Goal: Information Seeking & Learning: Learn about a topic

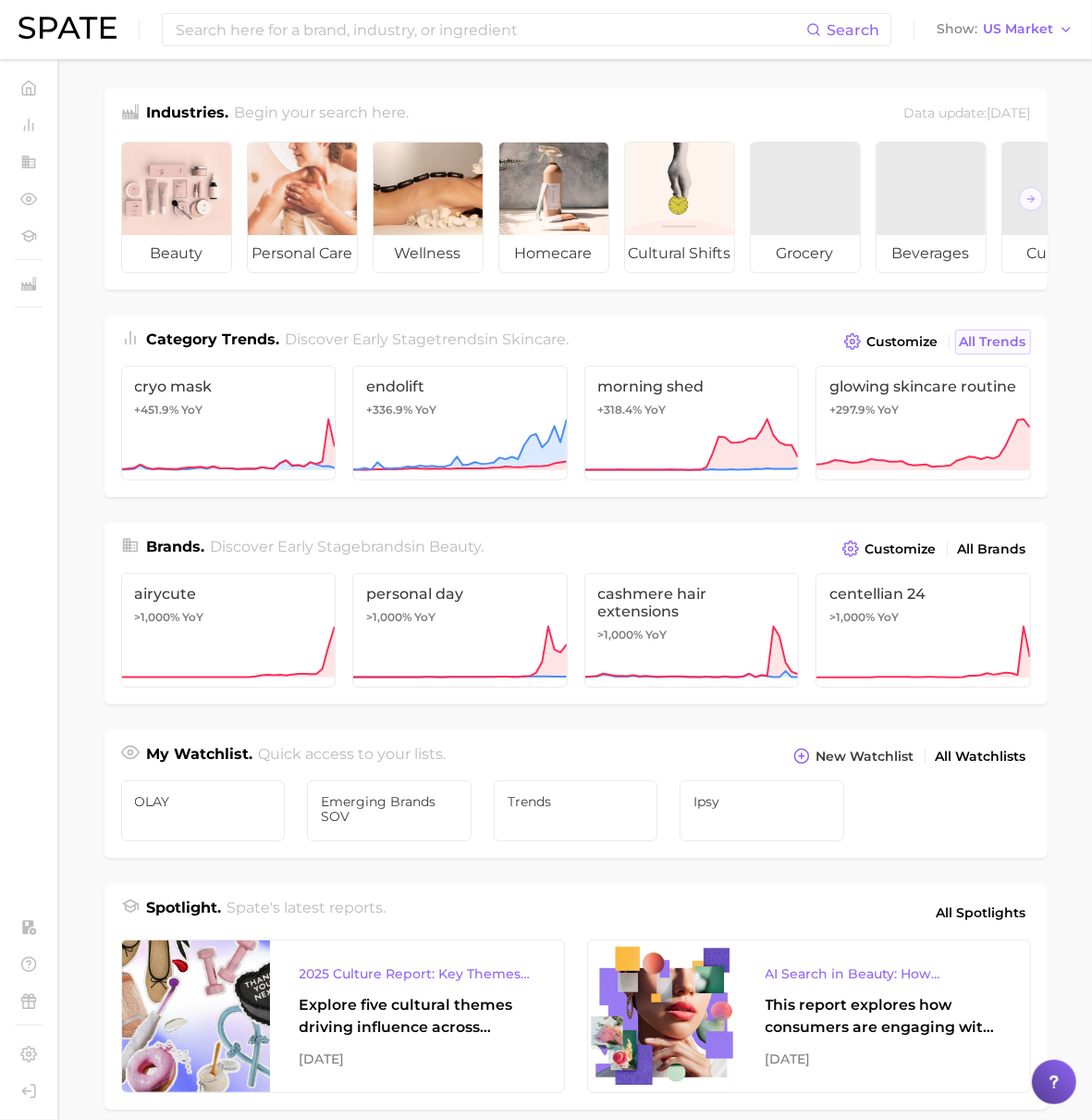
click at [963, 350] on span "All Trends" at bounding box center [994, 342] width 67 height 16
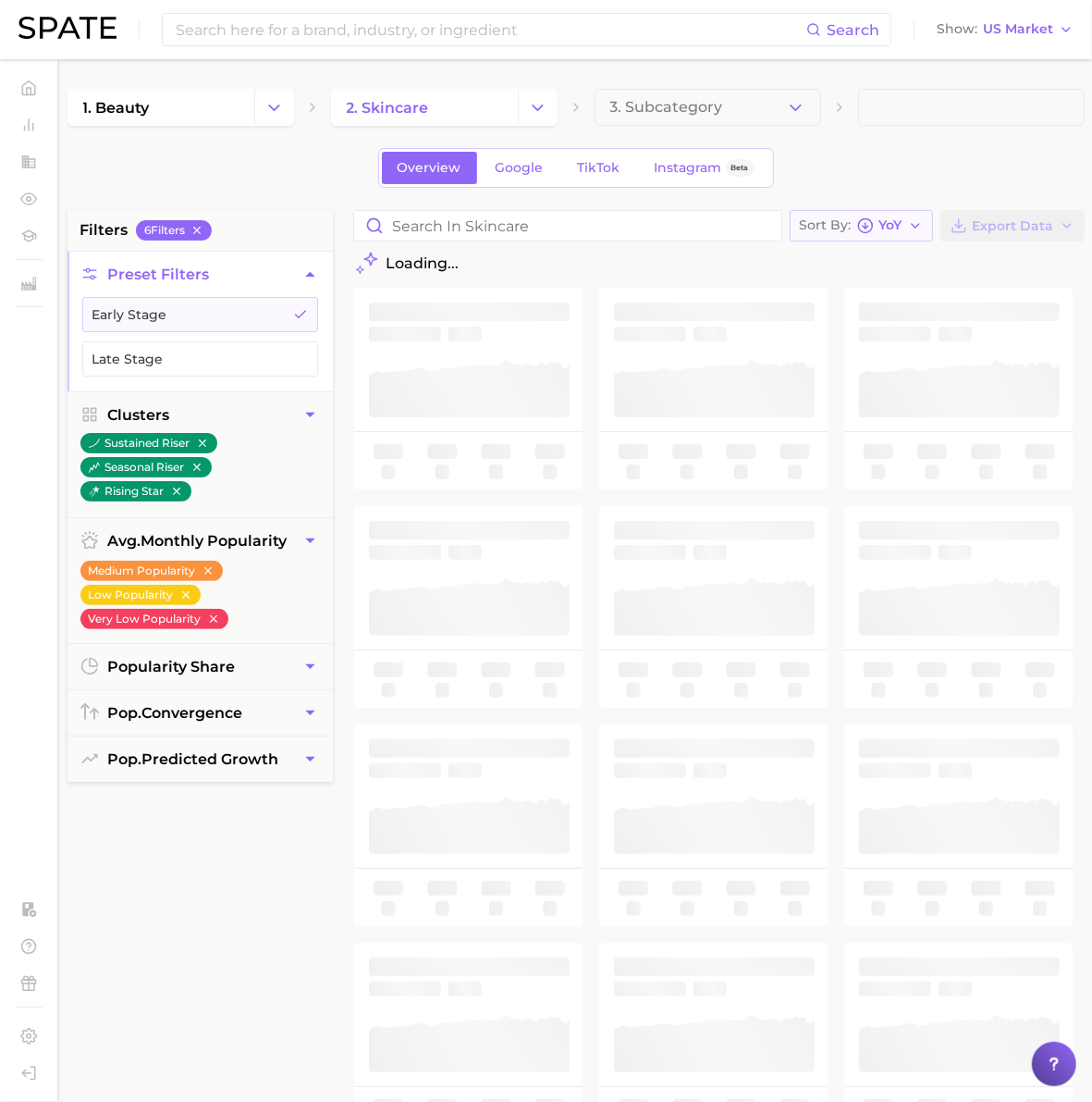
click at [867, 225] on div "Sort By [PERSON_NAME]" at bounding box center [851, 225] width 103 height 17
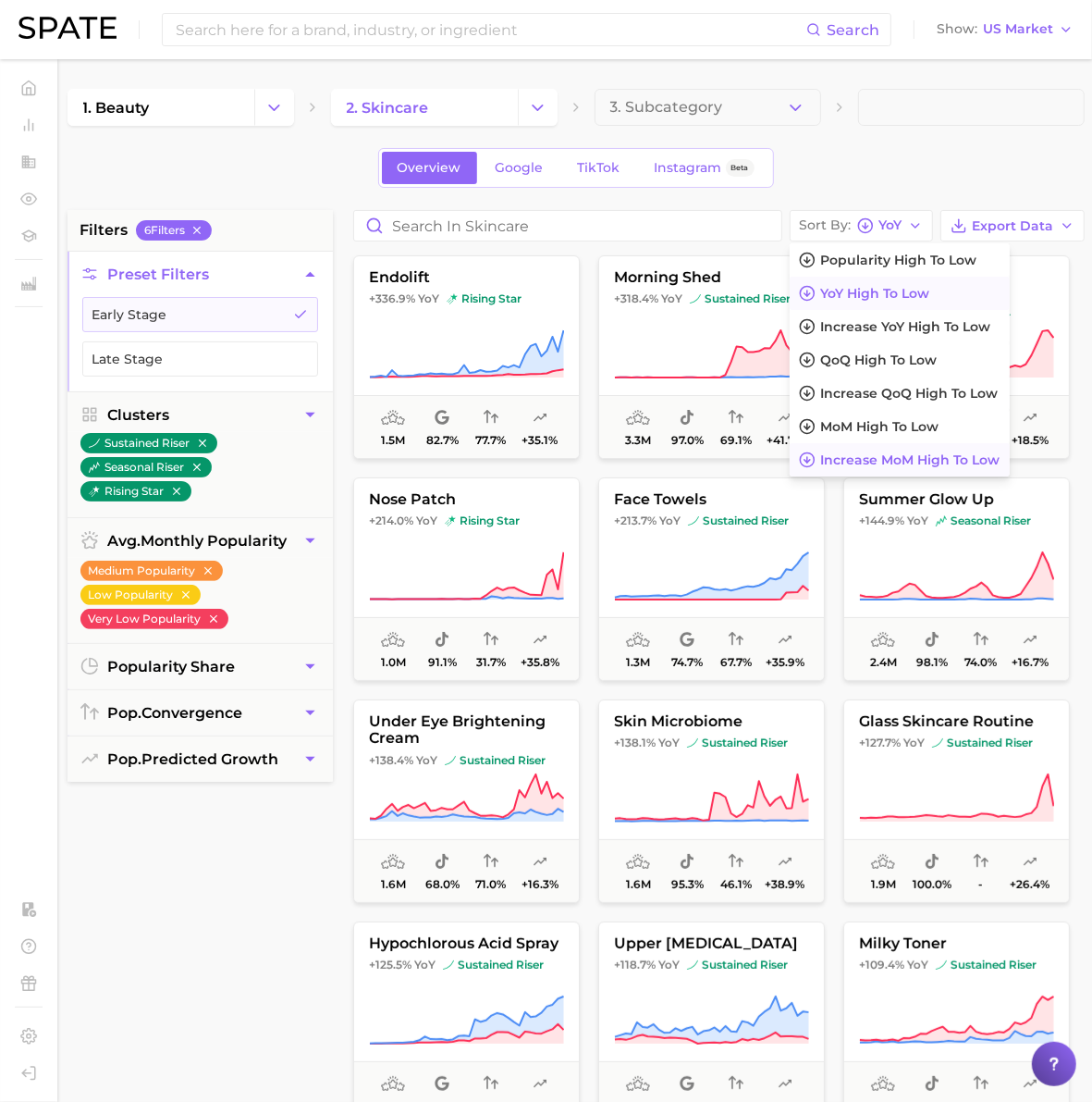
click at [876, 444] on button "Increase MoM high to low" at bounding box center [900, 460] width 220 height 33
